Goal: Task Accomplishment & Management: Complete application form

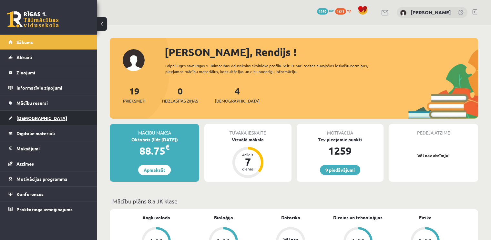
click at [32, 114] on link "[DEMOGRAPHIC_DATA]" at bounding box center [48, 117] width 80 height 15
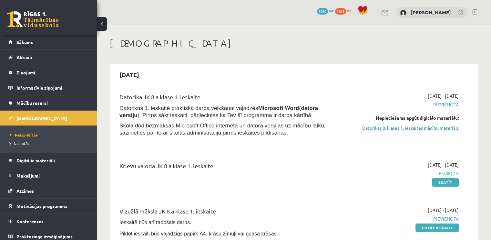
click at [400, 127] on link "Datorikas 8. klases 1. ieskaites mācību materiāls" at bounding box center [405, 127] width 107 height 7
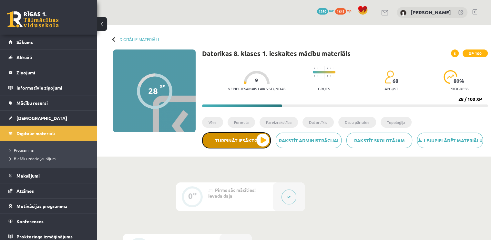
click at [253, 144] on button "Turpināt iesākto" at bounding box center [236, 140] width 69 height 16
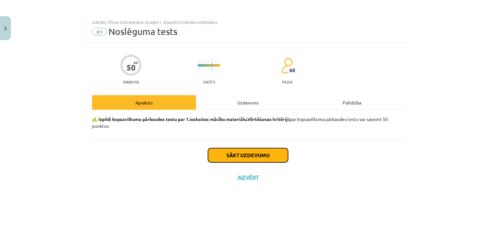
click at [243, 151] on button "Sākt uzdevumu" at bounding box center [248, 155] width 80 height 14
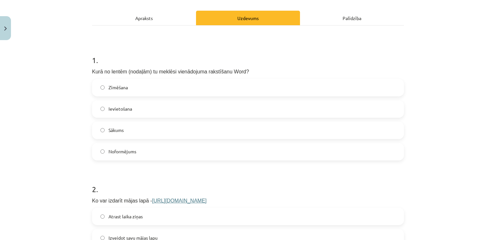
scroll to position [97, 0]
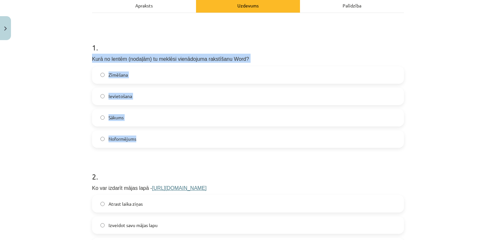
drag, startPoint x: 89, startPoint y: 58, endPoint x: 156, endPoint y: 137, distance: 103.4
click at [156, 137] on div "1 . Kurā no lentēm (nodaļām) tu meklēsi vienādojuma rakstīšanu Word? Zīmēšana I…" at bounding box center [248, 90] width 312 height 116
copy div "Kurā no lentēm (nodaļām) tu meklēsi vienādojuma rakstīšanu Word? Zīmēšana Ievie…"
click at [105, 91] on label "Ievietošana" at bounding box center [248, 96] width 311 height 16
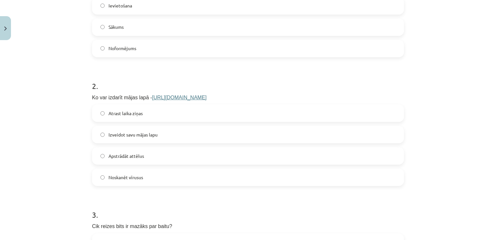
scroll to position [194, 0]
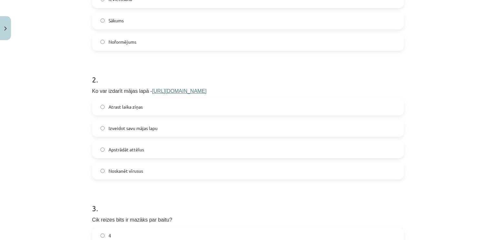
click at [179, 91] on link "https://www.mozello.lv" at bounding box center [179, 90] width 55 height 5
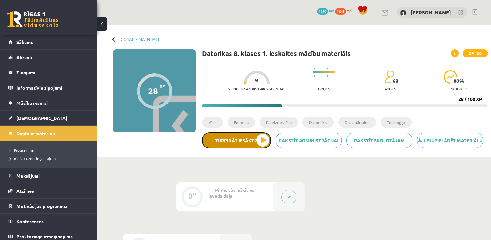
click at [244, 147] on button "Turpināt iesākto" at bounding box center [236, 140] width 69 height 16
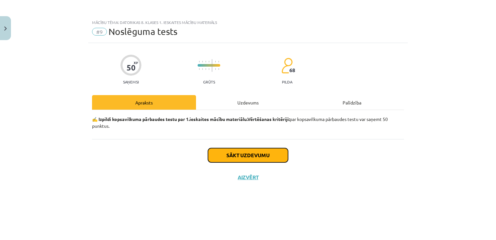
click at [243, 155] on button "Sākt uzdevumu" at bounding box center [248, 155] width 80 height 14
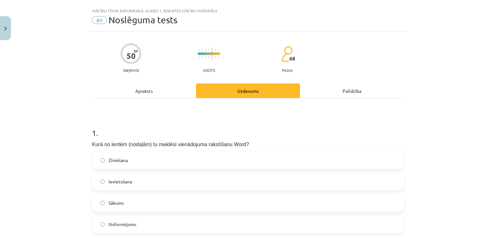
scroll to position [65, 0]
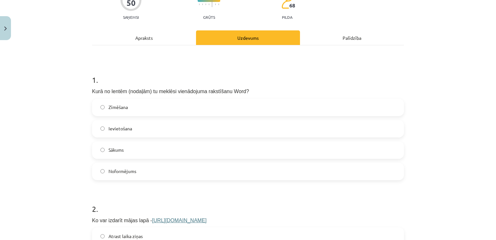
drag, startPoint x: 108, startPoint y: 128, endPoint x: 103, endPoint y: 127, distance: 4.9
click at [109, 128] on span "Ievietošana" at bounding box center [121, 128] width 24 height 7
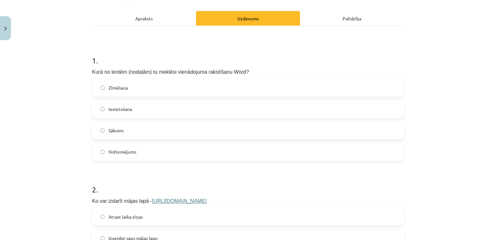
scroll to position [194, 0]
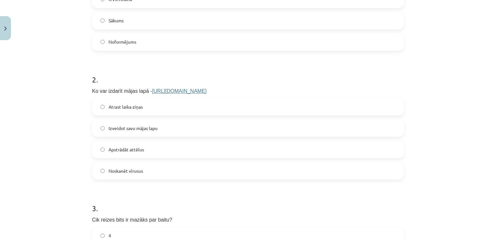
click at [109, 126] on span "Izveidot savu mājas lapu" at bounding box center [133, 128] width 49 height 7
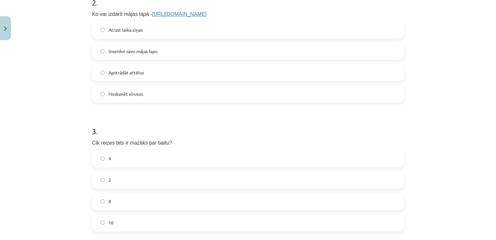
scroll to position [291, 0]
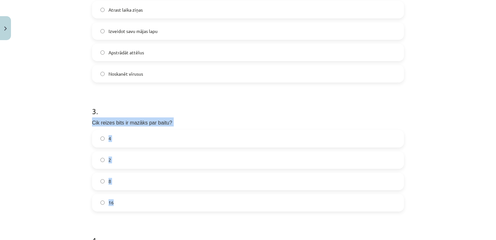
drag, startPoint x: 90, startPoint y: 121, endPoint x: 147, endPoint y: 199, distance: 96.1
click at [147, 199] on div "3 . Cik reizes bits ir mazāks par baitu? 4 2 8 16" at bounding box center [248, 153] width 312 height 116
copy div "Cik reizes bits ir mazāks par baitu? 4 2 8 16"
click at [102, 180] on label "8" at bounding box center [248, 181] width 311 height 16
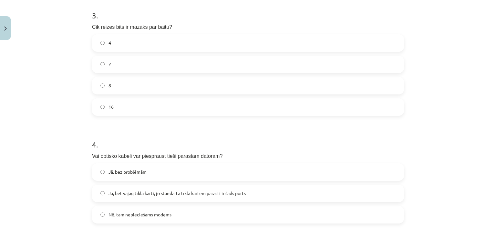
scroll to position [420, 0]
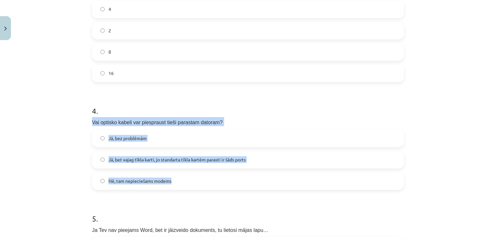
drag, startPoint x: 89, startPoint y: 122, endPoint x: 193, endPoint y: 183, distance: 120.4
click at [193, 183] on div "4 . Vai optisko kabeli var piespraust tieši parastam datoram? Jā, bez problēmām…" at bounding box center [248, 142] width 312 height 95
copy div "Vai optisko kabeli var piespraust tieši parastam datoram? Jā, bez problēmām Jā,…"
click at [121, 177] on span "Nē, tam nepieciešams modems" at bounding box center [140, 180] width 63 height 7
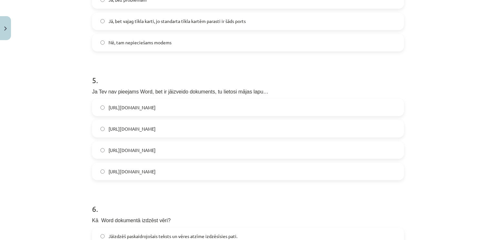
scroll to position [549, 0]
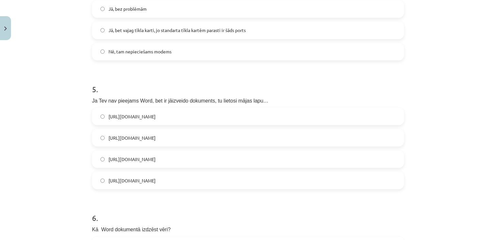
drag, startPoint x: 90, startPoint y: 101, endPoint x: 189, endPoint y: 173, distance: 121.9
click at [189, 173] on div "5 . Ja Tev nav pieejams Word, bet ir jāizveido dokuments, tu lietosi mājas lapu…" at bounding box center [248, 131] width 312 height 116
copy div "Ja Tev nav pieejams Word, bet ir jāizveido dokuments, tu lietosi mājas lapu… ht…"
click at [135, 178] on span "https://www.google.com/docs/about/" at bounding box center [132, 180] width 47 height 7
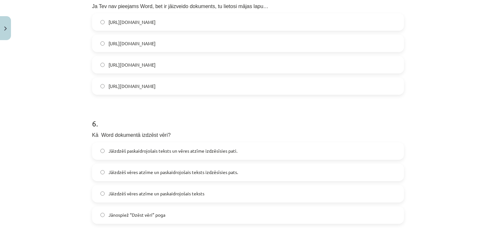
scroll to position [646, 0]
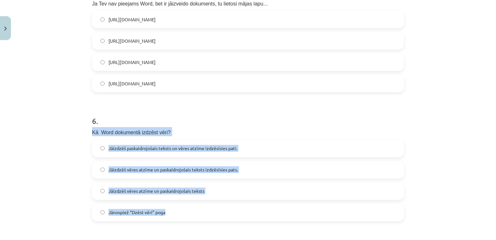
drag, startPoint x: 90, startPoint y: 130, endPoint x: 180, endPoint y: 213, distance: 122.5
click at [180, 213] on div "6 . Kā Word dokumentā izdzēst vēri? Jāizdzēš paskaidrojošais teksts un vēres at…" at bounding box center [248, 163] width 312 height 116
copy div "Kā Word dokumentā izdzēst vēri? Jāizdzēš paskaidrojošais teksts un vēres atzīme…"
click at [134, 185] on label "Jāizdzēš vēres atzīme un paskaidrojošais teksts" at bounding box center [248, 191] width 311 height 16
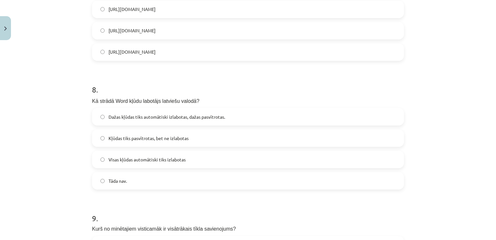
scroll to position [937, 0]
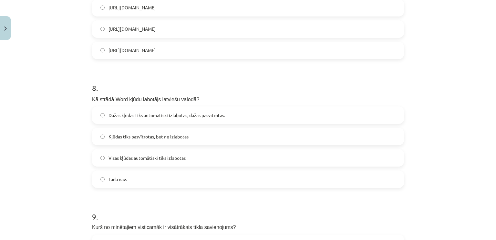
drag, startPoint x: 90, startPoint y: 99, endPoint x: 87, endPoint y: 100, distance: 3.6
click at [102, 115] on label "Dažas kļūdas tiks automātiski izlabotas, dažas pasvītrotas." at bounding box center [248, 115] width 311 height 16
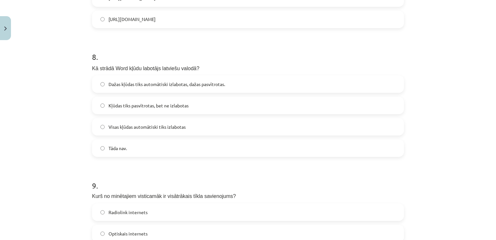
scroll to position [969, 0]
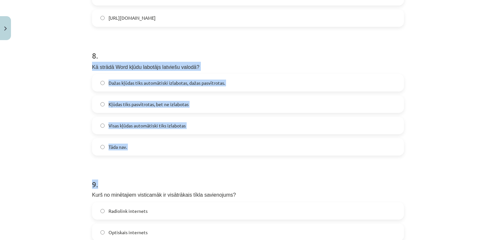
drag, startPoint x: 90, startPoint y: 66, endPoint x: 138, endPoint y: 157, distance: 103.6
drag, startPoint x: 80, startPoint y: 146, endPoint x: 82, endPoint y: 137, distance: 10.0
click at [80, 146] on div "Mācību tēma: Datorikas 8. klases 1. ieskaites mācību materiāls #9 Noslēguma tes…" at bounding box center [248, 120] width 496 height 240
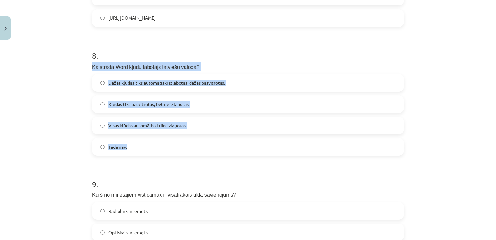
drag, startPoint x: 90, startPoint y: 67, endPoint x: 132, endPoint y: 143, distance: 87.0
click at [132, 143] on div "8 . Kā strādā Word kļūdu labotājs latviešu valodā? Dažas kļūdas tiks automātisk…" at bounding box center [248, 98] width 312 height 116
copy div "Kā strādā Word kļūdu labotājs latviešu valodā? Dažas kļūdas tiks automātiski iz…"
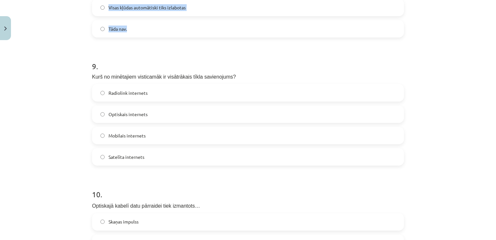
scroll to position [1098, 0]
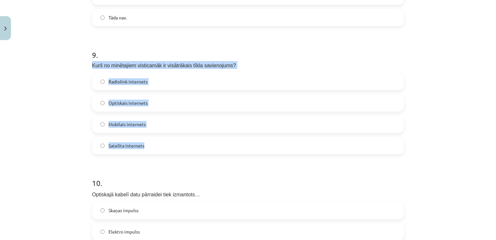
drag, startPoint x: 89, startPoint y: 65, endPoint x: 165, endPoint y: 143, distance: 109.0
click at [165, 143] on div "9 . Kurš no minētajiem visticamāk ir visātrākais tīkla savienojums? Radiolink i…" at bounding box center [248, 96] width 312 height 115
copy div "Kurš no minētajiem visticamāk ir visātrākais tīkla savienojums? Radiolink inter…"
click at [110, 104] on span "Optiskais internets" at bounding box center [128, 102] width 39 height 7
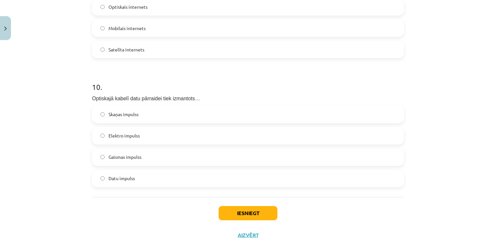
scroll to position [1195, 0]
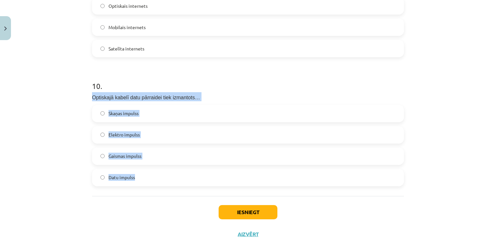
drag, startPoint x: 89, startPoint y: 97, endPoint x: 147, endPoint y: 177, distance: 98.3
click at [147, 177] on div "10 . Optiskajā kabelī datu pārraidei tiek izmantots… Skaņas impulss Elektro imp…" at bounding box center [248, 128] width 312 height 116
copy div "Optiskajā kabelī datu pārraidei tiek izmantots… Skaņas impulss Elektro impulss …"
click at [119, 152] on span "Gaismas impulss" at bounding box center [125, 155] width 33 height 7
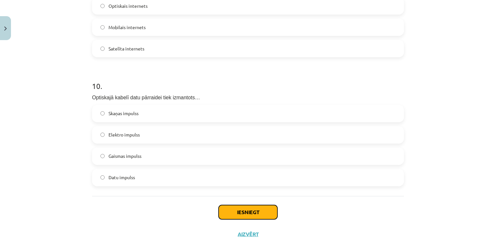
click at [235, 206] on button "Iesniegt" at bounding box center [248, 212] width 59 height 14
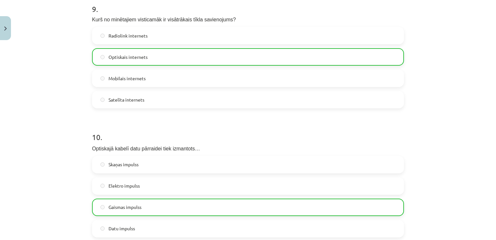
scroll to position [1237, 0]
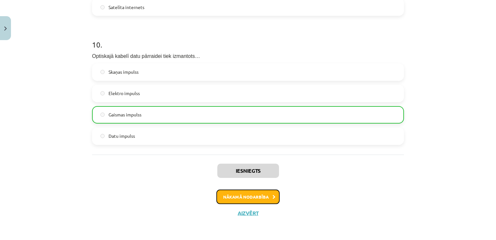
click at [238, 193] on button "Nākamā nodarbība" at bounding box center [247, 196] width 63 height 15
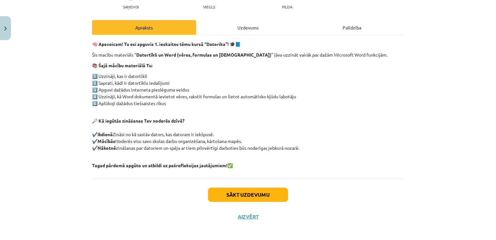
scroll to position [78, 0]
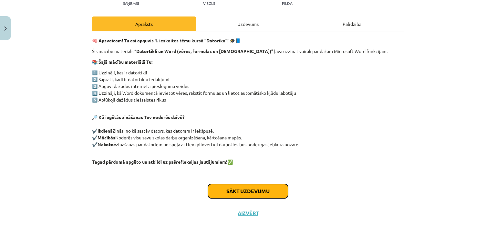
click at [248, 185] on button "Sākt uzdevumu" at bounding box center [248, 191] width 80 height 14
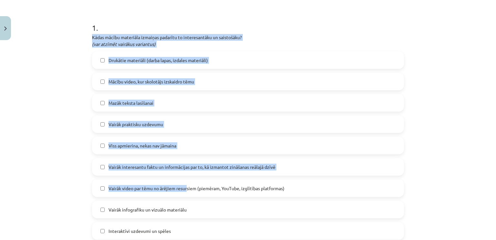
scroll to position [113, 0]
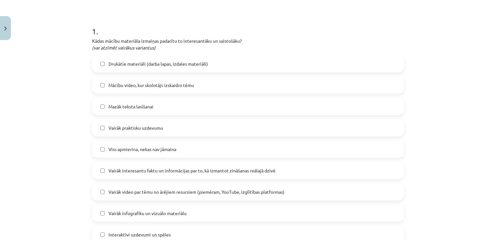
drag, startPoint x: 89, startPoint y: 71, endPoint x: 88, endPoint y: 40, distance: 31.4
click at [105, 64] on label "Drukātie materiāli (darba lapas, izdales materiāli)" at bounding box center [248, 64] width 311 height 16
click at [109, 82] on span "Mācību video, kur skolotājs izskaidro tēmu" at bounding box center [152, 85] width 86 height 7
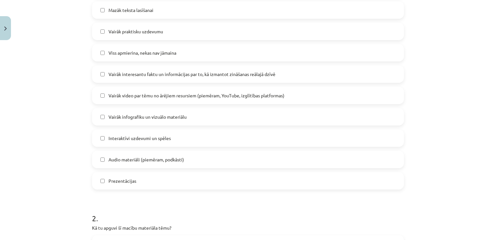
scroll to position [210, 0]
click at [100, 174] on label "Prezentācijas" at bounding box center [248, 180] width 311 height 16
click at [104, 95] on label "Vairāk video par tēmu no ārējiem resursiem (piemēram, YouTube, izglītības platf…" at bounding box center [248, 95] width 311 height 16
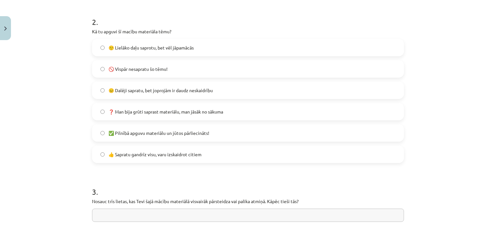
scroll to position [404, 0]
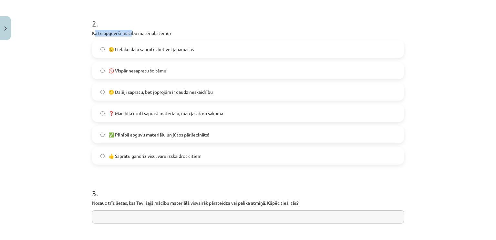
drag, startPoint x: 91, startPoint y: 33, endPoint x: 130, endPoint y: 30, distance: 38.2
click at [130, 30] on p "Kā tu apguvi šī macību materiāla tēmu?" at bounding box center [248, 33] width 312 height 7
drag, startPoint x: 88, startPoint y: 31, endPoint x: 183, endPoint y: 31, distance: 95.6
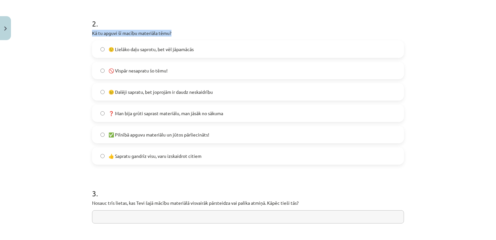
click at [184, 31] on p "Kā tu apguvi šī macību materiāla tēmu?" at bounding box center [248, 33] width 312 height 7
click at [184, 32] on p "Kā tu apguvi šī macību materiāla tēmu?" at bounding box center [248, 33] width 312 height 7
click at [96, 53] on label "🙂 Lielāko daļu saprotu, bet vēl jāpamācās" at bounding box center [248, 49] width 311 height 16
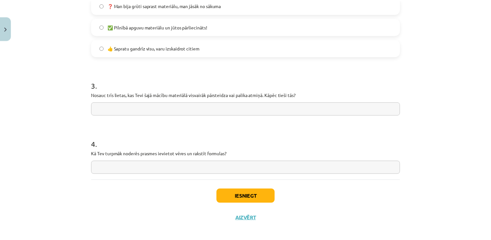
scroll to position [517, 0]
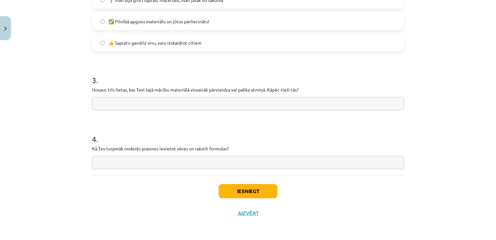
click at [104, 98] on input "text" at bounding box center [248, 103] width 312 height 13
type input "**********"
click at [121, 152] on div "4 . Kā Tev turpmāk noderēs prasmes ievietot vēres un rakstīt formulas?" at bounding box center [248, 146] width 312 height 46
click at [121, 153] on div "4 . Kā Tev turpmāk noderēs prasmes ievietot vēres un rakstīt formulas?" at bounding box center [248, 146] width 312 height 46
click at [122, 157] on input "text" at bounding box center [248, 162] width 312 height 13
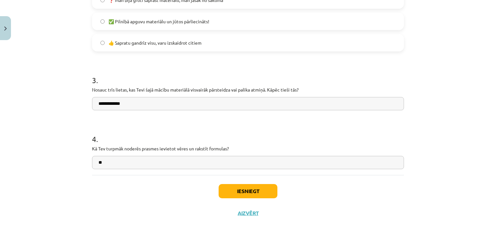
type input "*"
type input "**********"
click at [238, 191] on button "Iesniegt" at bounding box center [248, 191] width 59 height 14
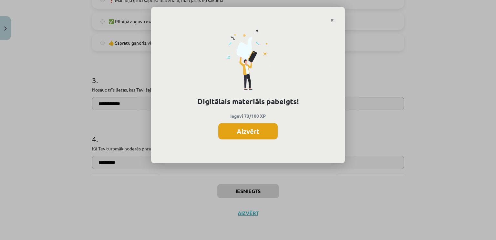
click at [242, 134] on button "Aizvērt" at bounding box center [247, 131] width 59 height 16
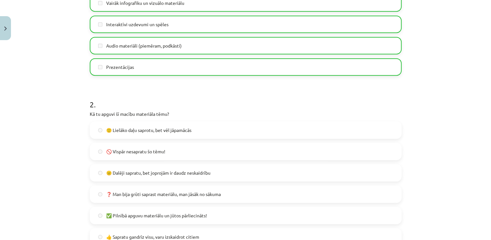
scroll to position [420, 0]
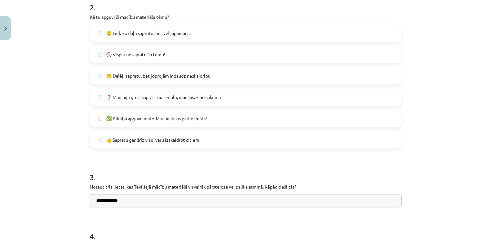
click at [95, 32] on label "🙂 Lielāko daļu saprotu, bet vēl jāpamācās" at bounding box center [245, 33] width 311 height 16
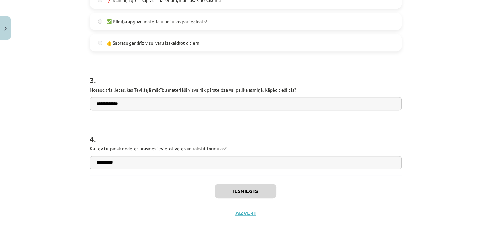
scroll to position [162, 0]
click at [244, 212] on button "Aizvērt" at bounding box center [246, 213] width 25 height 6
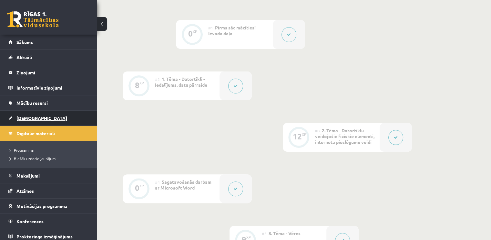
click at [30, 119] on span "[DEMOGRAPHIC_DATA]" at bounding box center [41, 118] width 51 height 6
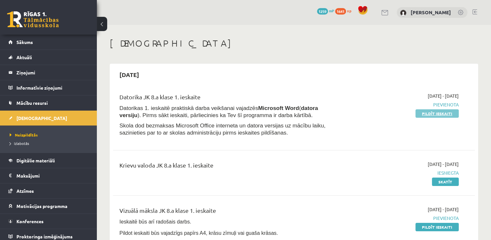
click at [426, 110] on link "Pildīt ieskaiti" at bounding box center [437, 113] width 43 height 8
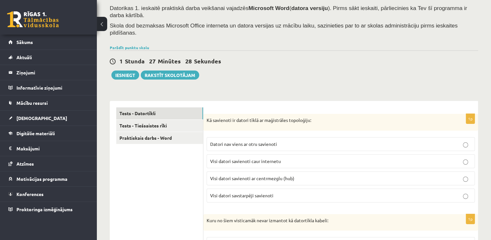
scroll to position [65, 0]
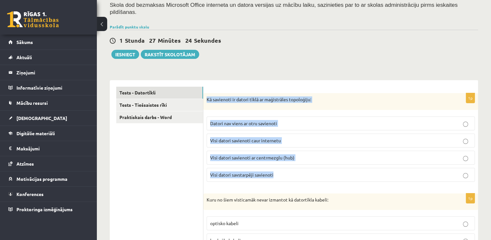
drag, startPoint x: 208, startPoint y: 86, endPoint x: 313, endPoint y: 153, distance: 125.1
click at [313, 153] on div "1p Kā savienoti ir datori tīklā ar maģistrāles topoloģiju: Datori nav viens ar …" at bounding box center [341, 140] width 275 height 94
copy div "Kā savienoti ir datori tīklā ar maģistrāles topoloģiju: Datori nav viens ar otr…"
drag, startPoint x: 263, startPoint y: 159, endPoint x: 260, endPoint y: 149, distance: 10.7
click at [263, 172] on span "Visi datori savstarpēji savienoti" at bounding box center [241, 175] width 63 height 6
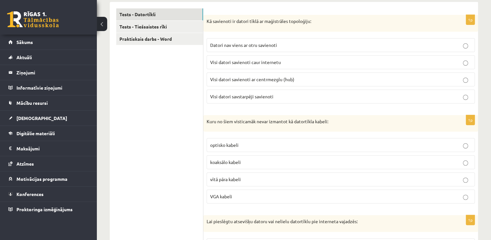
scroll to position [162, 0]
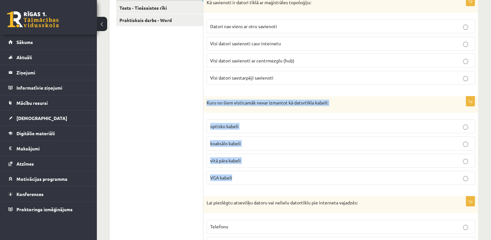
drag, startPoint x: 207, startPoint y: 88, endPoint x: 271, endPoint y: 157, distance: 94.6
click at [271, 157] on div "1p Kuru no šiem visticamāk nevar izmantot kā datortīkla kabeli: optisko kabeli …" at bounding box center [341, 143] width 275 height 94
copy div "Kuru no šiem visticamāk nevar izmantot kā datortīkla kabeli: optisko kabeli koa…"
click at [230, 171] on label "VGA kabeli" at bounding box center [341, 178] width 268 height 14
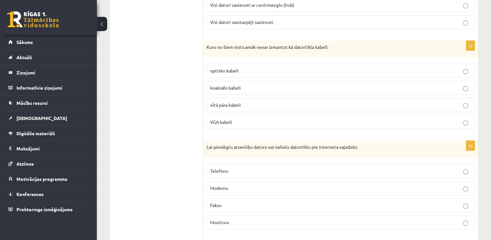
scroll to position [226, 0]
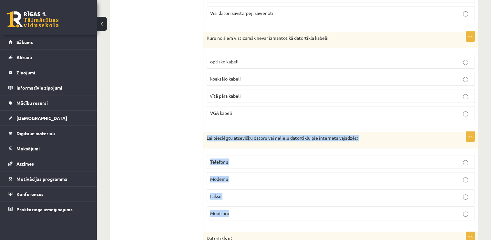
drag, startPoint x: 207, startPoint y: 122, endPoint x: 235, endPoint y: 193, distance: 76.7
click at [235, 193] on div "1p Lai pieslēgtu atsevišķu datoru vai nelielu datortīklu pie interneta vajadzēs…" at bounding box center [341, 178] width 275 height 94
copy div "Lai pieslēgtu atsevišķu datoru vai nelielu datortīklu pie interneta vajadzēs: T…"
click at [230, 175] on p "Modemu" at bounding box center [340, 178] width 261 height 7
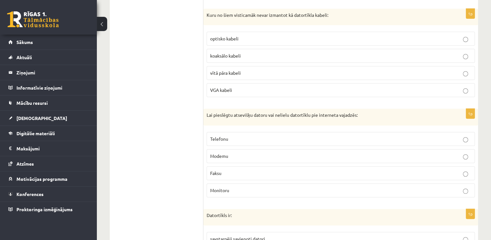
scroll to position [323, 0]
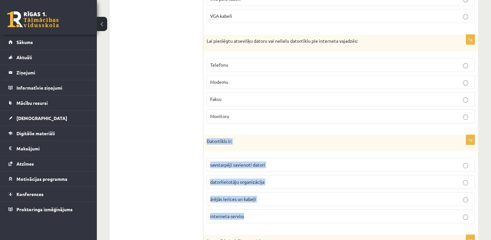
drag, startPoint x: 206, startPoint y: 124, endPoint x: 264, endPoint y: 196, distance: 92.8
click at [264, 196] on div "1p Datortīkls ir: savstarpēji savienoti datori datorlietotāju organizācija ārēj…" at bounding box center [341, 182] width 275 height 94
copy div "Datortīkls ir: savstarpēji savienoti datori datorlietotāju organizācija ārējās …"
click at [218, 162] on span "savstarpēji savienoti datori" at bounding box center [237, 165] width 55 height 6
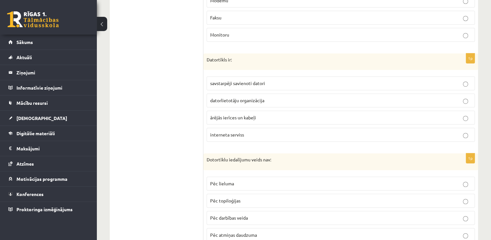
scroll to position [420, 0]
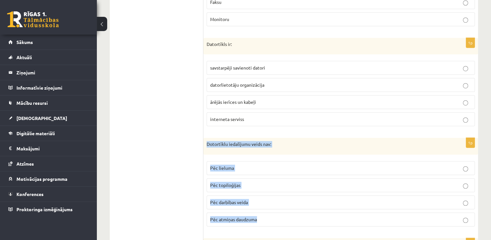
drag, startPoint x: 206, startPoint y: 127, endPoint x: 270, endPoint y: 195, distance: 93.5
click at [270, 195] on div "1p Dotortīklu iedalījumu veids nav: Pēc lieluma Pēc topiloģijas Pēc darbības ve…" at bounding box center [341, 185] width 275 height 94
copy div "Dotortīklu iedalījumu veids nav: Pēc lieluma Pēc topiloģijas Pēc darbības veida…"
drag, startPoint x: 244, startPoint y: 201, endPoint x: 229, endPoint y: 198, distance: 15.2
click at [244, 216] on span "Pēc atmiņas daudzuma" at bounding box center [233, 219] width 47 height 6
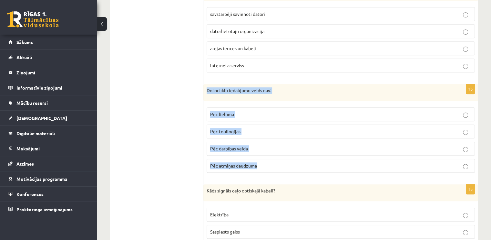
scroll to position [517, 0]
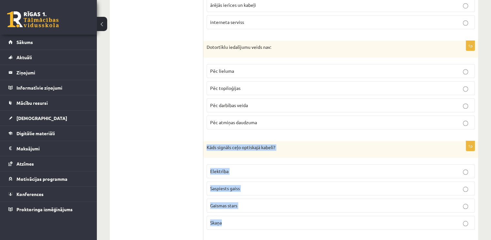
drag, startPoint x: 208, startPoint y: 130, endPoint x: 251, endPoint y: 200, distance: 82.6
click at [251, 200] on div "1p Kāds signāls ceļo optiskajā kabelī? Elektrība Saspiests gaiss Gaismas stars …" at bounding box center [341, 188] width 275 height 94
copy div "Kāds signāls ceļo optiskajā kabelī? Elektrība Saspiests gaiss Gaismas stars Ska…"
click at [231, 198] on label "Gaismas stars" at bounding box center [341, 205] width 268 height 14
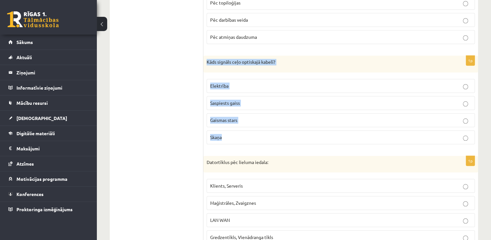
scroll to position [614, 0]
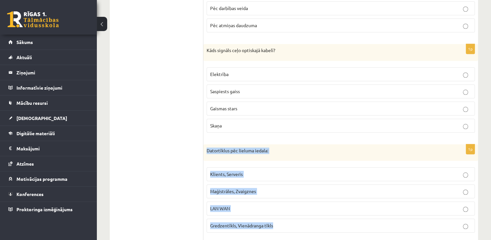
drag, startPoint x: 207, startPoint y: 132, endPoint x: 275, endPoint y: 209, distance: 103.2
click at [275, 209] on div "1p Datortīklus pēc lieluma iedala: Klients, Serveris Maģistrāles, Zvaigznes LAN…" at bounding box center [341, 191] width 275 height 94
copy div "Datortīklus pēc lieluma iedala: Klients, Serveris Maģistrāles, Zvaigznes LAN WA…"
click at [221, 205] on span "LAN WAN" at bounding box center [220, 208] width 20 height 6
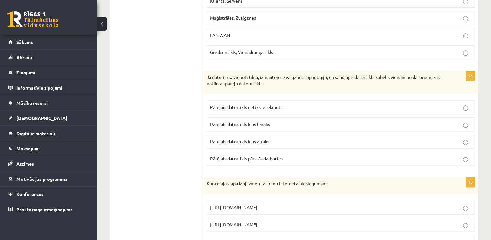
scroll to position [743, 0]
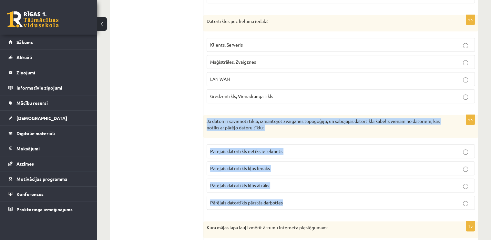
drag, startPoint x: 207, startPoint y: 102, endPoint x: 290, endPoint y: 181, distance: 115.2
click at [290, 181] on div "1p Ja datori ir savienoti tīklā, izmantojot zvaigznes topogoģiju, un sabojājas …" at bounding box center [341, 165] width 275 height 100
copy div "Ja datori ir savienoti tīklā, izmantojot zvaigznes topogoģiju, un sabojājas dat…"
click at [243, 148] on span "Pārējais datortīkls netiks ietekmēts" at bounding box center [246, 151] width 72 height 6
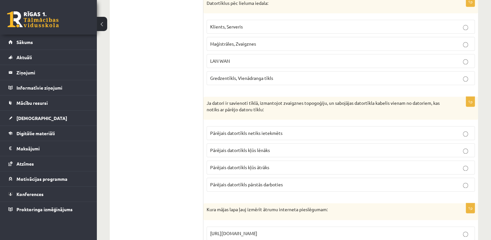
scroll to position [818, 0]
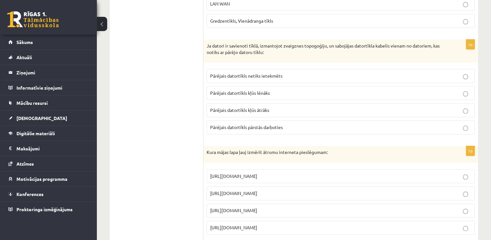
click at [267, 190] on p "https://www.speedtest.net" at bounding box center [340, 193] width 261 height 7
drag, startPoint x: 206, startPoint y: 133, endPoint x: 294, endPoint y: 208, distance: 115.3
click at [294, 208] on div "1p Kura mājas lapa ļauj izmērīt ātrumu interneta pieslēgumam: http://www.delfi.…" at bounding box center [341, 193] width 275 height 94
copy div "Kura mājas lapa ļauj izmērīt ātrumu interneta pieslēgumam: http://www.delfi.lv …"
click at [458, 207] on p "http://www.internetaatrums.lv" at bounding box center [340, 210] width 261 height 7
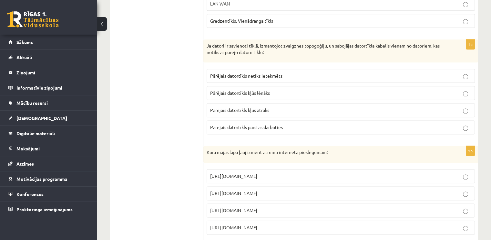
click at [463, 186] on label "https://www.speedtest.net" at bounding box center [341, 193] width 268 height 14
click at [460, 203] on label "http://www.internetaatrums.lv" at bounding box center [341, 210] width 268 height 14
click at [461, 224] on p "https://www.myrealinternetspeed.com" at bounding box center [340, 227] width 261 height 7
click at [464, 186] on label "https://www.speedtest.net" at bounding box center [341, 193] width 268 height 14
click at [458, 207] on p "http://www.internetaatrums.lv" at bounding box center [340, 210] width 261 height 7
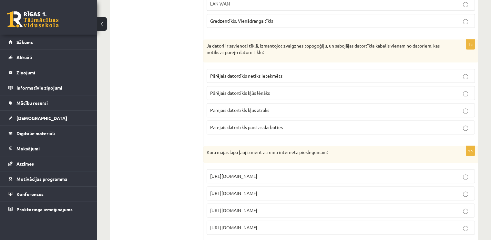
click at [464, 220] on label "https://www.myrealinternetspeed.com" at bounding box center [341, 227] width 268 height 14
click at [464, 207] on p "http://www.internetaatrums.lv" at bounding box center [340, 210] width 261 height 7
click at [459, 190] on p "https://www.speedtest.net" at bounding box center [340, 193] width 261 height 7
click at [462, 207] on p "http://www.internetaatrums.lv" at bounding box center [340, 210] width 261 height 7
click at [465, 200] on fieldset "http://www.delfi.lv https://www.speedtest.net http://www.internetaatrums.lv htt…" at bounding box center [341, 201] width 268 height 70
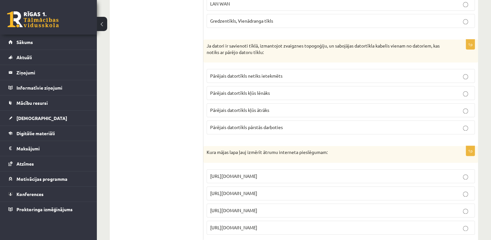
click at [466, 224] on p "https://www.myrealinternetspeed.com" at bounding box center [340, 227] width 261 height 7
click at [465, 203] on label "http://www.internetaatrums.lv" at bounding box center [341, 210] width 268 height 14
drag, startPoint x: 462, startPoint y: 173, endPoint x: 464, endPoint y: 180, distance: 6.9
click at [462, 190] on p "https://www.speedtest.net" at bounding box center [340, 193] width 261 height 7
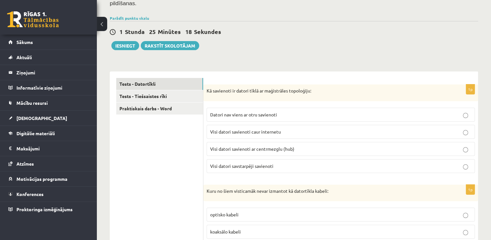
scroll to position [43, 0]
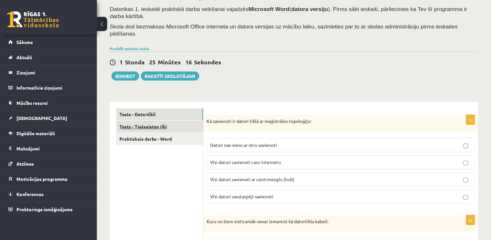
click at [152, 120] on link "Tests - Tiešsaistes rīki" at bounding box center [159, 126] width 87 height 12
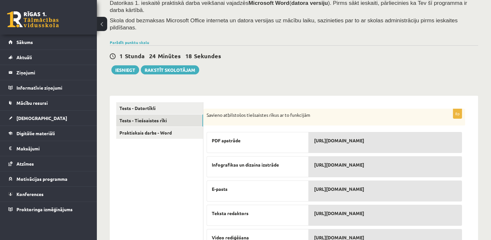
scroll to position [42, 0]
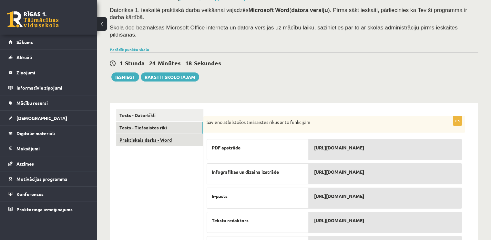
click at [159, 134] on link "Praktiskais darbs - Word" at bounding box center [159, 140] width 87 height 12
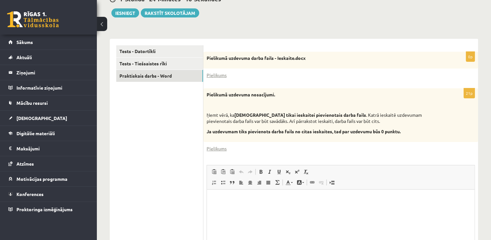
scroll to position [0, 0]
click at [219, 72] on link "Pielikums" at bounding box center [217, 75] width 20 height 7
click at [142, 124] on ul "Tests - Datortīkli Tests - Tiešsaistes rīki Praktiskais darbs - Word" at bounding box center [159, 172] width 87 height 254
click at [220, 145] on div "21p Pielikumā uzdevuma nosacījumi. Ņemt vērā, ka jāizmanto tikai ieskaitei piev…" at bounding box center [341, 193] width 275 height 211
click at [220, 145] on link "Pielikums" at bounding box center [217, 148] width 20 height 7
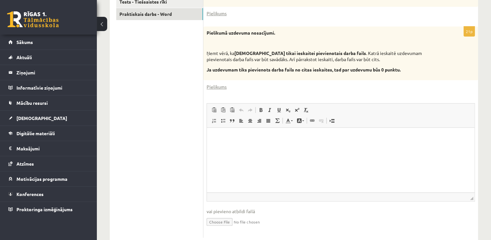
scroll to position [170, 0]
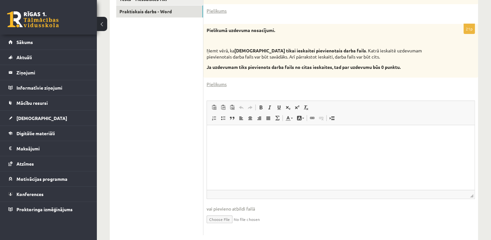
click at [229, 212] on input "file" at bounding box center [341, 218] width 268 height 13
click at [226, 212] on input "file" at bounding box center [341, 218] width 268 height 13
type input "**********"
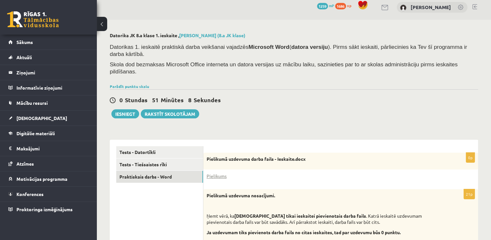
scroll to position [0, 0]
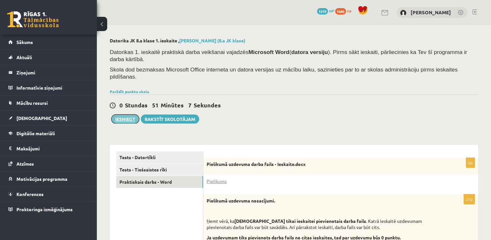
click at [124, 114] on button "Iesniegt" at bounding box center [125, 118] width 28 height 9
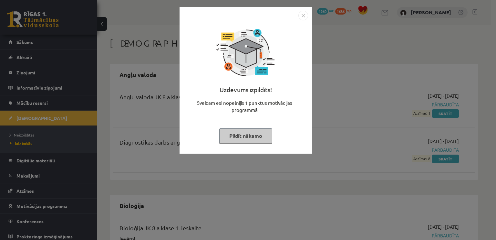
click at [234, 137] on button "Pildīt nākamo" at bounding box center [245, 135] width 53 height 15
